Goal: Find specific page/section: Find specific page/section

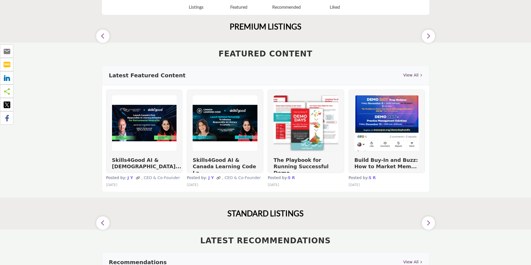
scroll to position [111, 0]
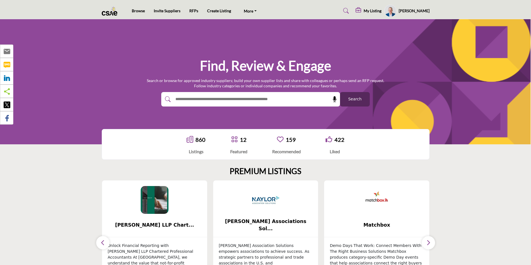
click at [372, 8] on div "My Listing" at bounding box center [368, 11] width 26 height 7
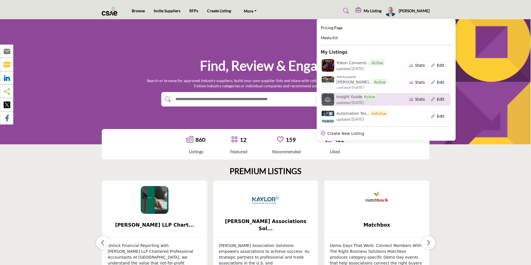
click at [351, 98] on h6 "Insight Guide Active" at bounding box center [356, 97] width 40 height 6
